Goal: Information Seeking & Learning: Learn about a topic

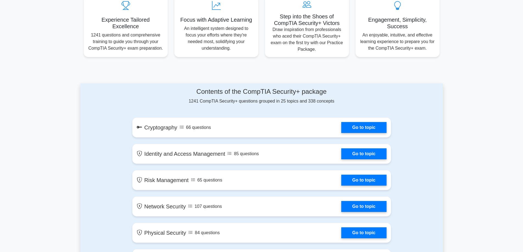
scroll to position [220, 0]
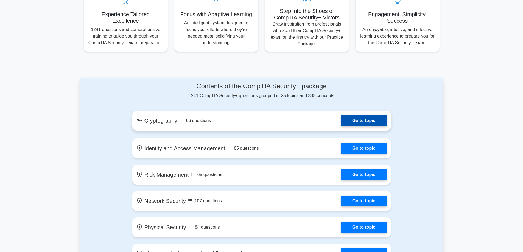
click at [346, 124] on link "Go to topic" at bounding box center [363, 120] width 45 height 11
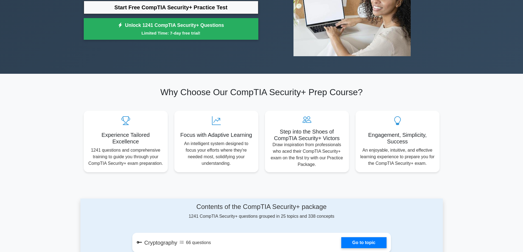
scroll to position [82, 0]
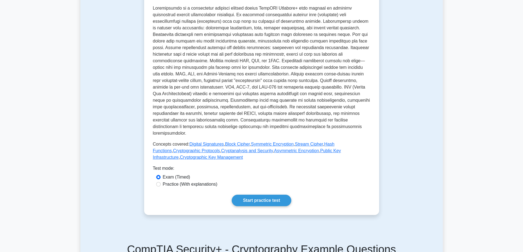
scroll to position [137, 0]
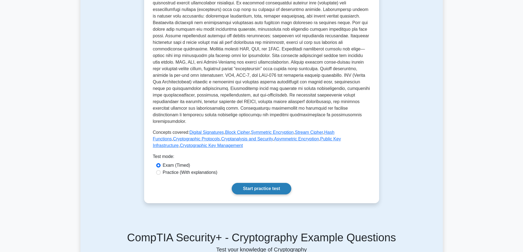
click at [249, 183] on link "Start practice test" at bounding box center [262, 189] width 60 height 12
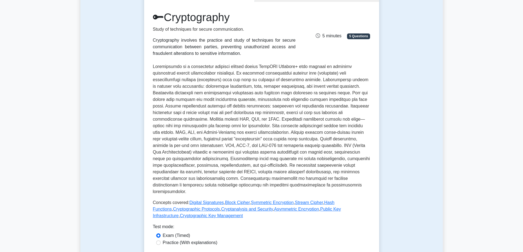
scroll to position [55, 0]
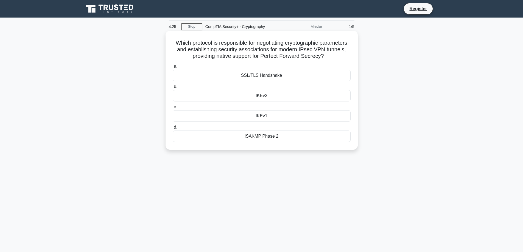
click at [260, 97] on div "IKEv2" at bounding box center [262, 96] width 178 height 12
click at [173, 89] on input "b. IKEv2" at bounding box center [173, 87] width 0 height 4
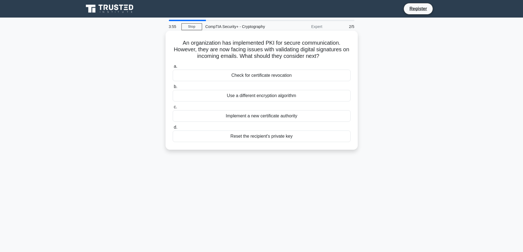
click at [256, 118] on div "Implement a new certificate authority" at bounding box center [262, 116] width 178 height 12
click at [173, 109] on input "c. Implement a new certificate authority" at bounding box center [173, 107] width 0 height 4
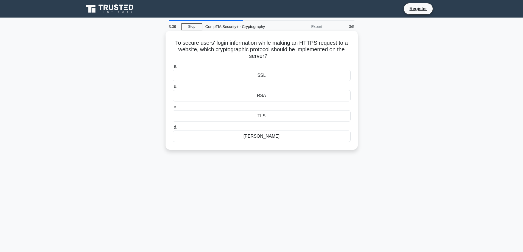
click at [260, 76] on div "SSL" at bounding box center [262, 76] width 178 height 12
click at [173, 68] on input "a. SSL" at bounding box center [173, 67] width 0 height 4
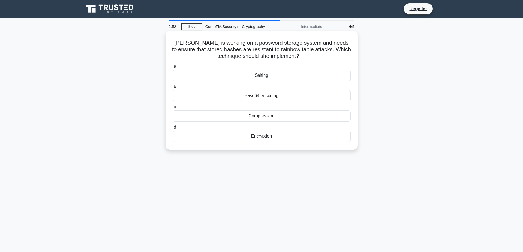
click at [261, 78] on div "Salting" at bounding box center [262, 76] width 178 height 12
click at [173, 68] on input "a. Salting" at bounding box center [173, 67] width 0 height 4
click at [258, 97] on div "Key space" at bounding box center [262, 96] width 178 height 12
click at [173, 89] on input "b. Key space" at bounding box center [173, 87] width 0 height 4
